Goal: Transaction & Acquisition: Book appointment/travel/reservation

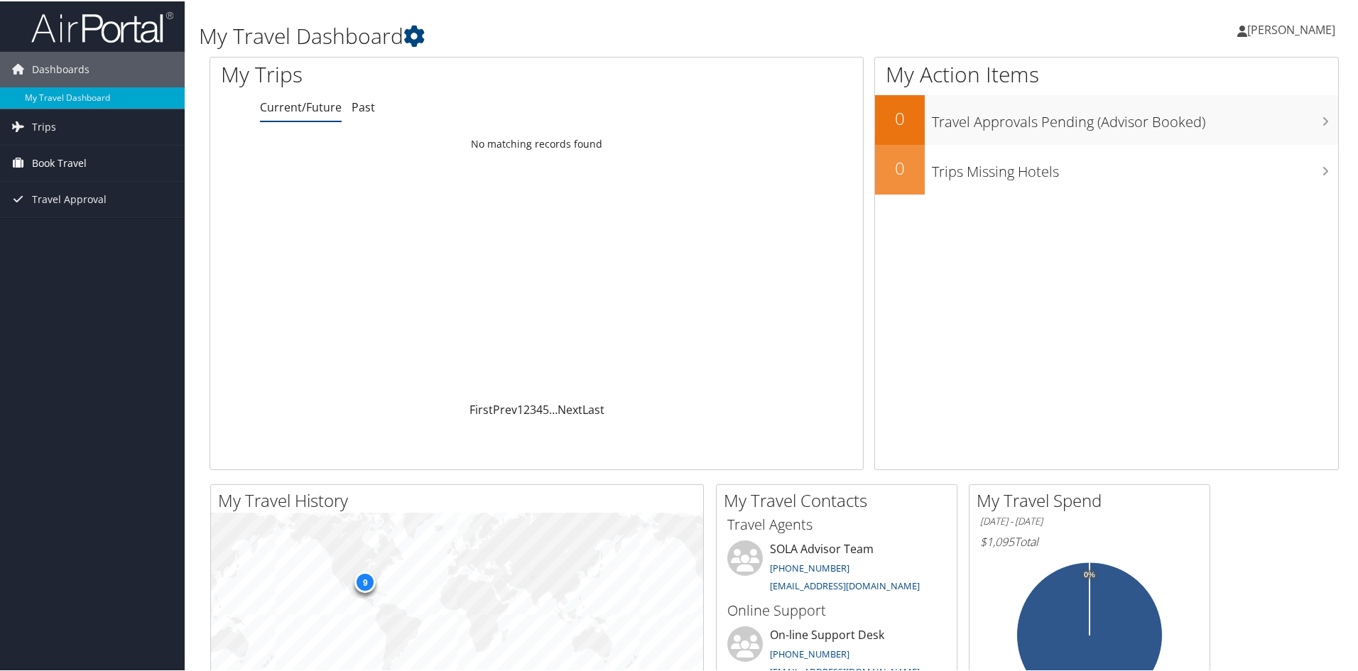
click at [47, 164] on span "Book Travel" at bounding box center [59, 162] width 55 height 36
click at [65, 212] on link "Book/Manage Online Trips" at bounding box center [92, 211] width 185 height 21
